Goal: Information Seeking & Learning: Learn about a topic

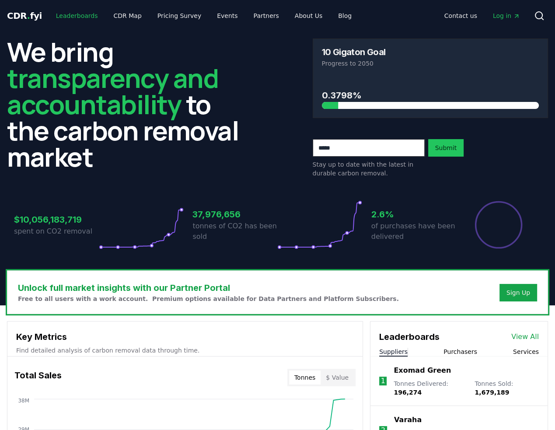
click at [49, 18] on link "Leaderboards" at bounding box center [77, 16] width 56 height 16
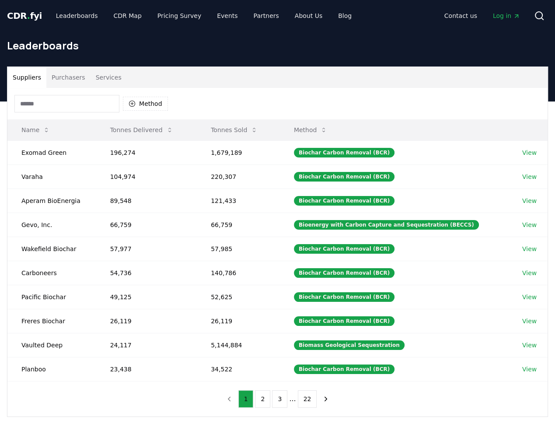
click at [223, 130] on button "Tonnes Sold" at bounding box center [234, 129] width 61 height 17
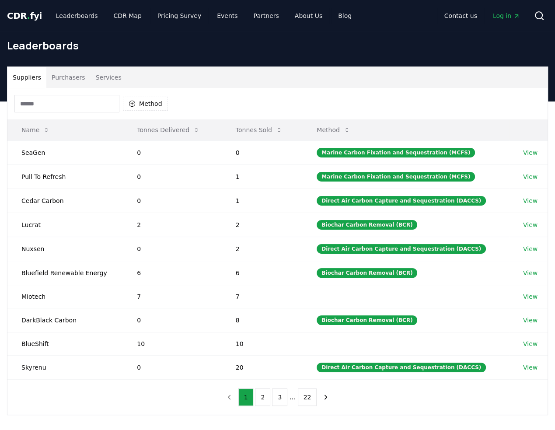
click at [221, 130] on th "Tonnes Delivered" at bounding box center [172, 129] width 98 height 21
click at [248, 129] on button "Tonnes Sold" at bounding box center [259, 129] width 61 height 17
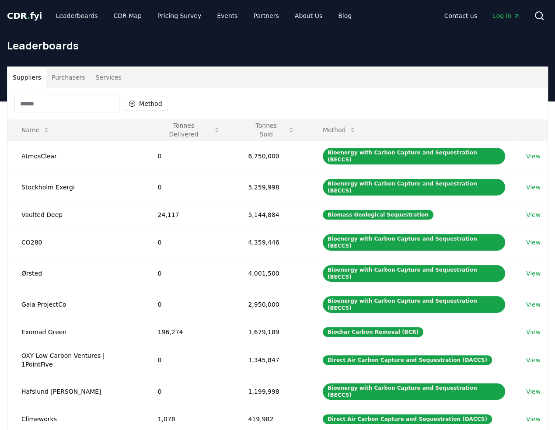
click at [111, 394] on div "Method Name Tonnes Delivered Tonnes Sold Method AtmosClear 0 6,750,000 Bioenerg…" at bounding box center [277, 277] width 540 height 378
drag, startPoint x: 339, startPoint y: 99, endPoint x: 345, endPoint y: 100, distance: 5.8
click at [339, 99] on div "Method" at bounding box center [277, 103] width 540 height 31
